Goal: Task Accomplishment & Management: Manage account settings

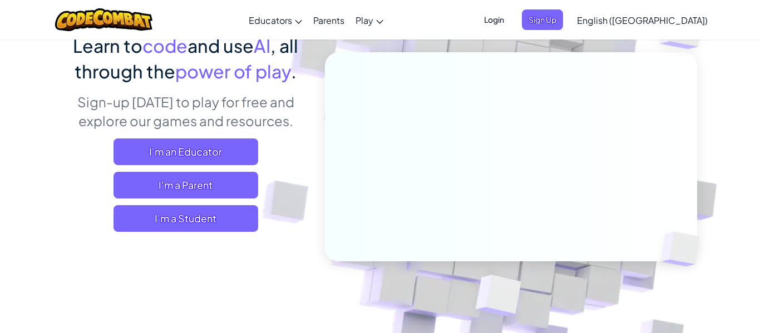
scroll to position [63, 0]
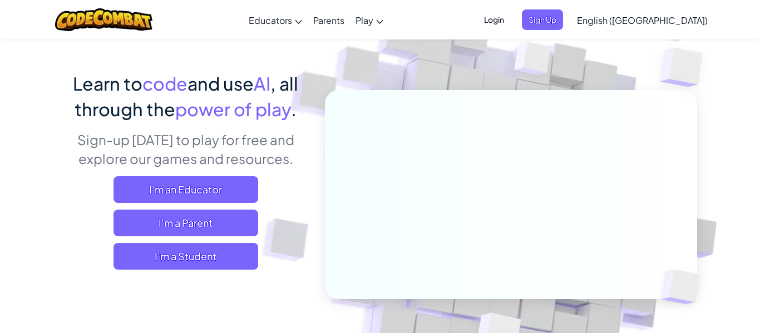
click at [319, 63] on img at bounding box center [504, 182] width 618 height 618
click at [510, 14] on span "Login" at bounding box center [493, 19] width 33 height 21
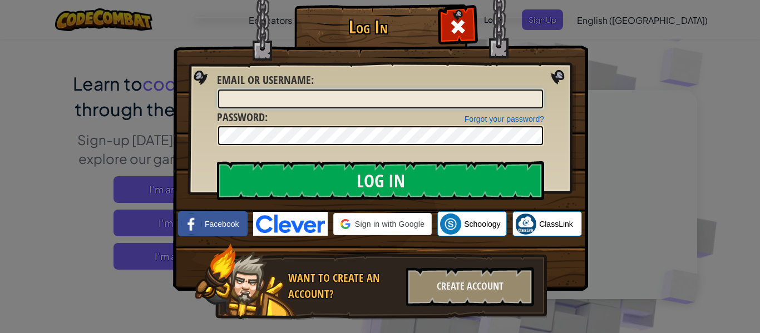
type input "CrazyChickenLady2204"
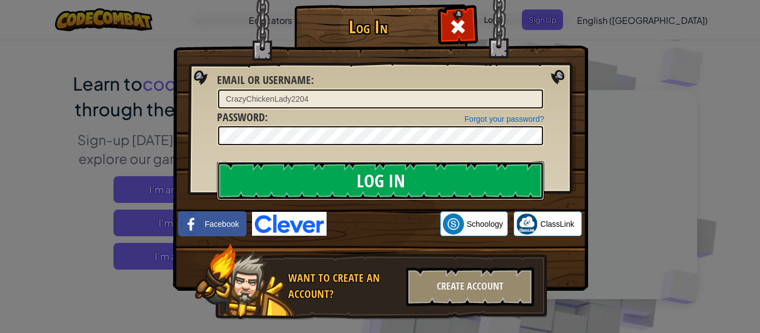
click at [351, 174] on input "Log In" at bounding box center [380, 180] width 327 height 39
